Goal: Transaction & Acquisition: Purchase product/service

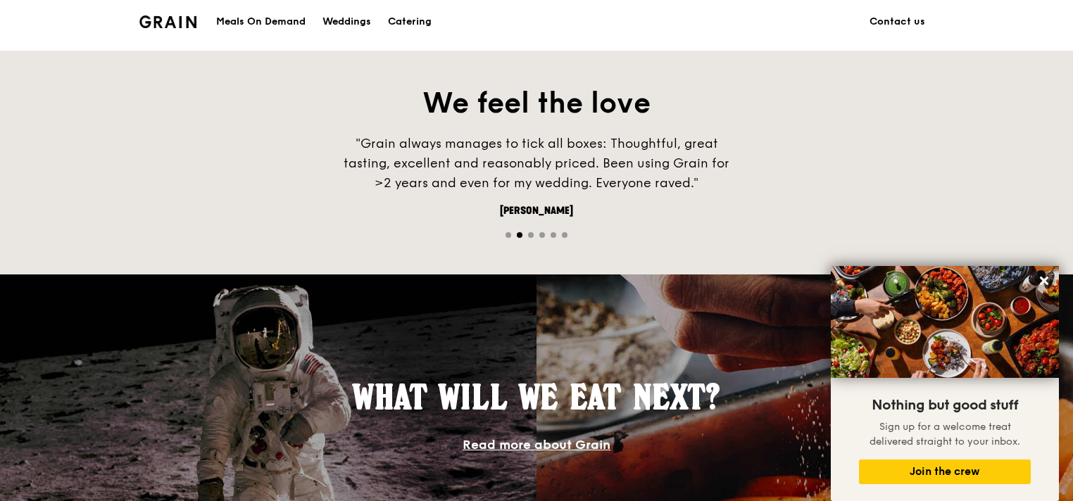
scroll to position [916, 0]
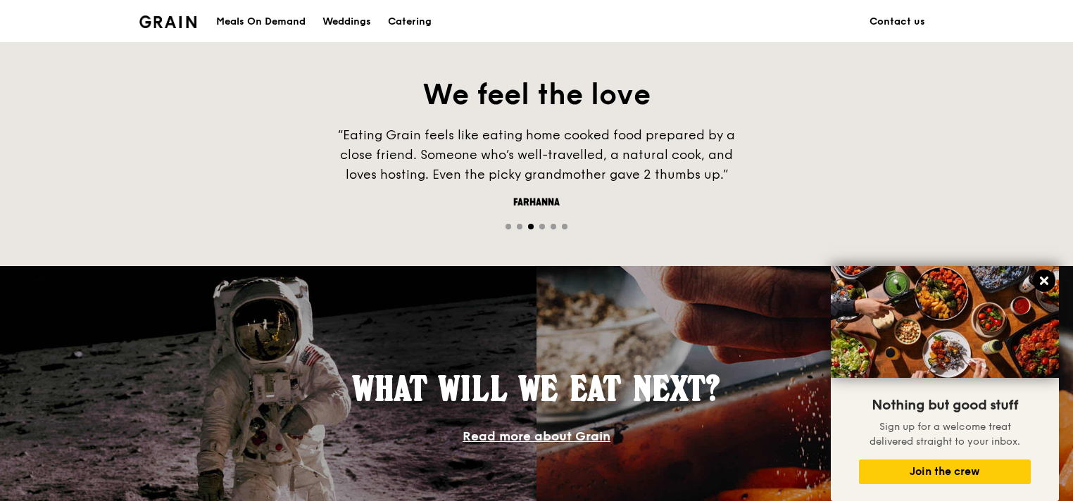
click at [1042, 278] on icon at bounding box center [1044, 281] width 8 height 8
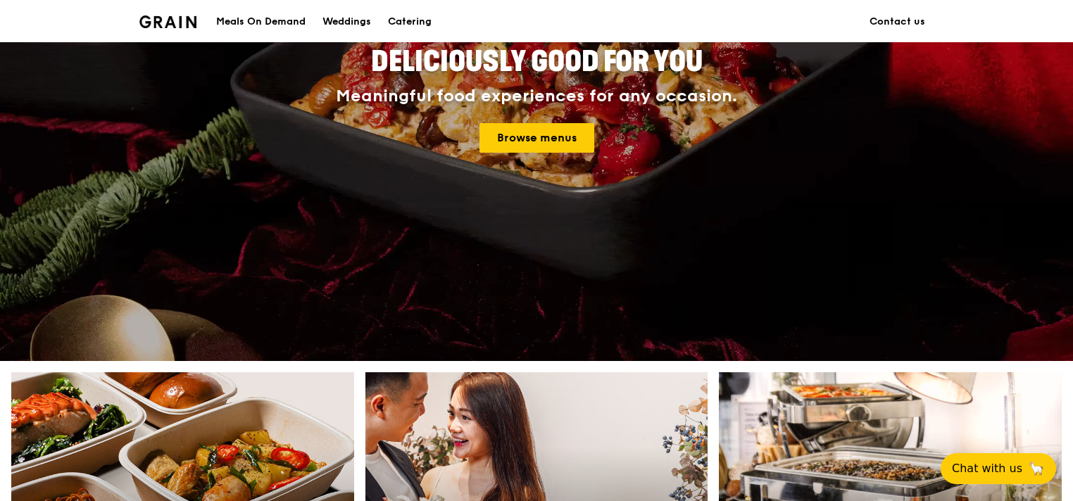
scroll to position [0, 0]
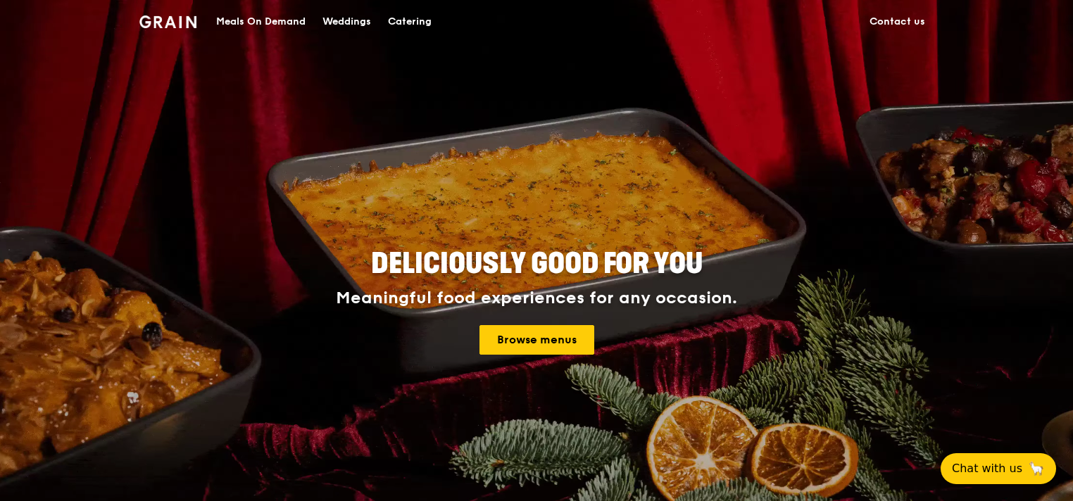
click at [234, 14] on div "Meals On Demand" at bounding box center [260, 22] width 89 height 42
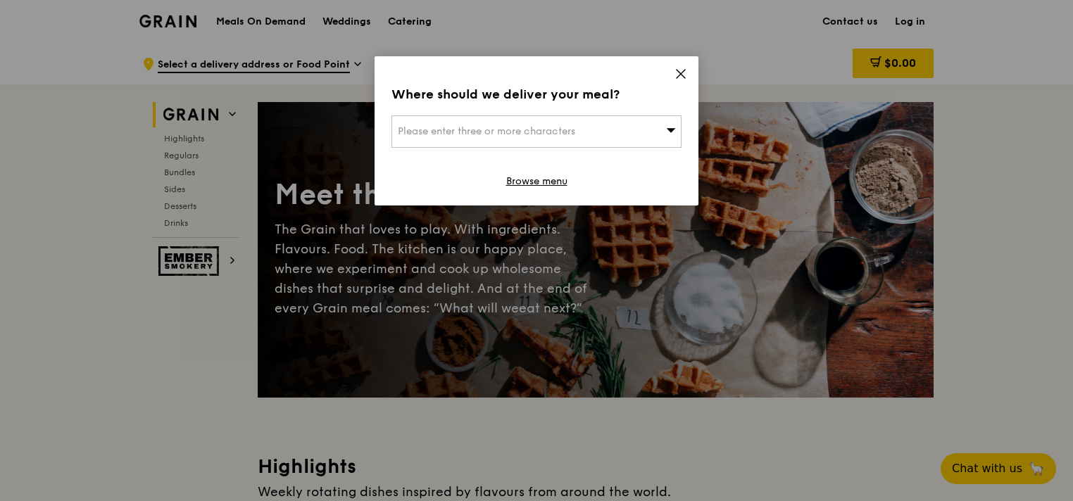
click at [640, 123] on div "Please enter three or more characters" at bounding box center [537, 132] width 290 height 32
click at [679, 76] on icon at bounding box center [681, 74] width 13 height 13
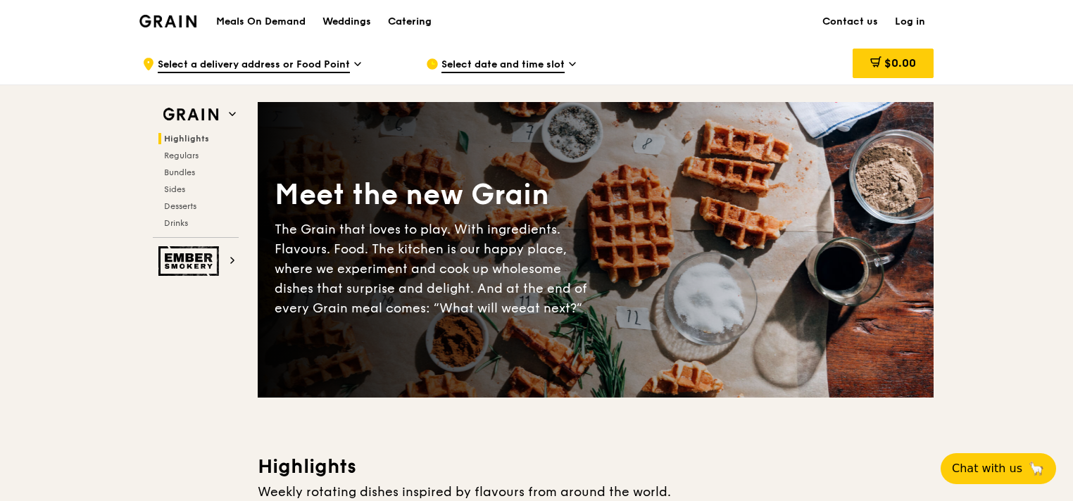
click at [415, 16] on div "Catering" at bounding box center [410, 22] width 44 height 42
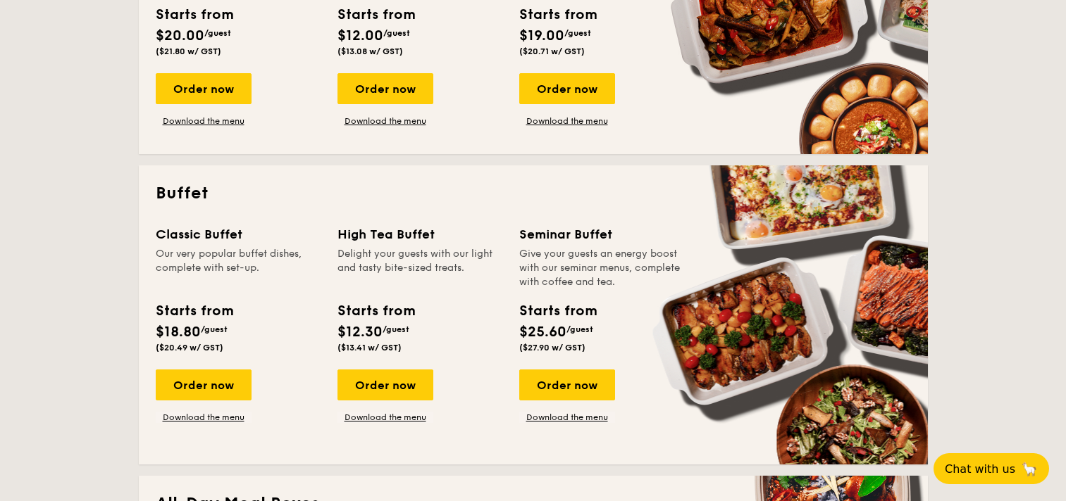
scroll to position [493, 0]
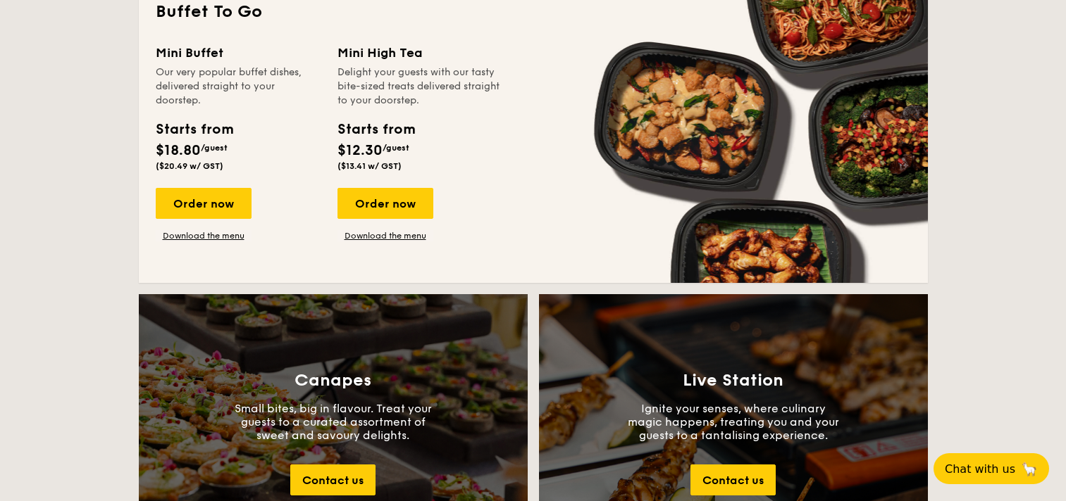
scroll to position [1338, 0]
